Goal: Check status

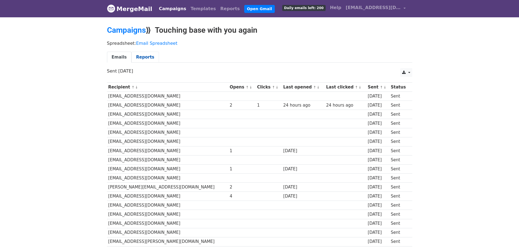
click at [143, 59] on link "Reports" at bounding box center [146, 57] width 28 height 11
